Goal: Complete application form: Complete application form

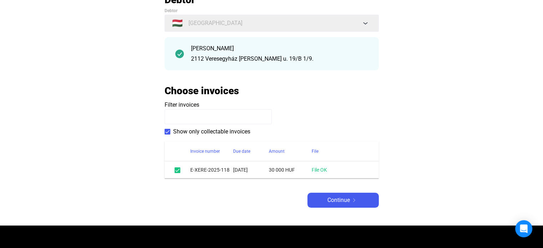
scroll to position [71, 0]
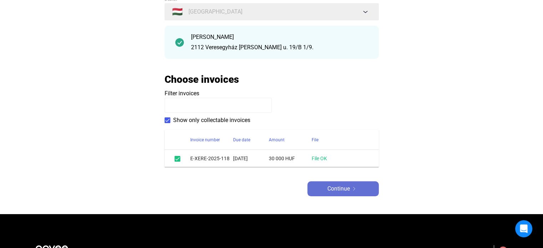
click at [349, 190] on span "Continue" at bounding box center [339, 189] width 23 height 9
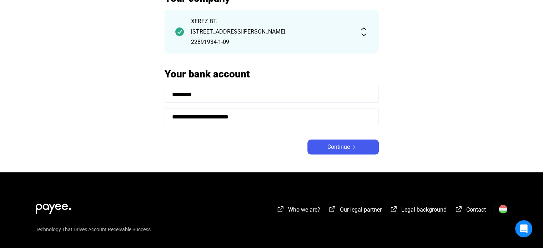
scroll to position [71, 0]
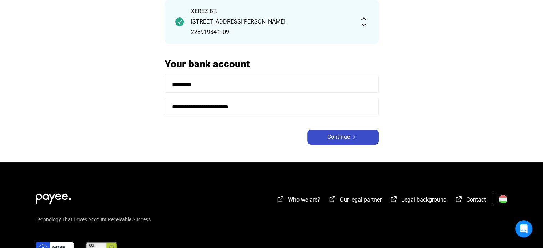
click at [341, 135] on span "Continue" at bounding box center [339, 137] width 23 height 9
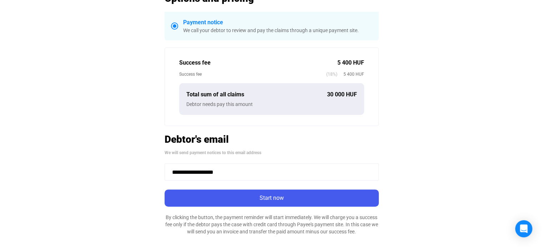
scroll to position [179, 0]
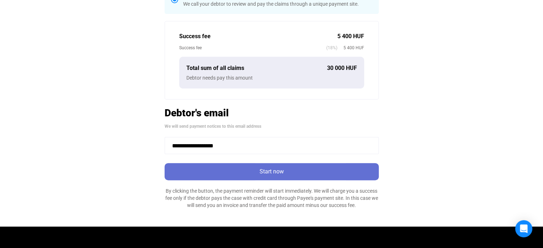
click at [293, 172] on div "Start now" at bounding box center [272, 172] width 210 height 9
